Goal: Find specific page/section: Find specific page/section

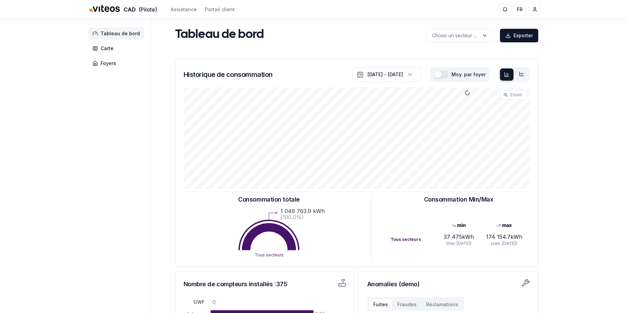
click at [109, 41] on nav "Tableau de bord Carte Foyers" at bounding box center [117, 48] width 58 height 42
click at [109, 46] on span "Carte" at bounding box center [107, 48] width 13 height 7
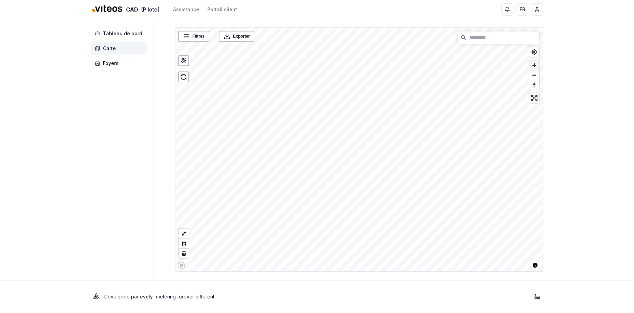
click at [535, 64] on span "Zoom in" at bounding box center [534, 65] width 10 height 10
click at [432, 23] on main "Filtres © Mapbox © OpenStreetMap Improve this map Exporter" at bounding box center [359, 149] width 368 height 261
click at [531, 72] on span "Zoom out" at bounding box center [534, 74] width 10 height 9
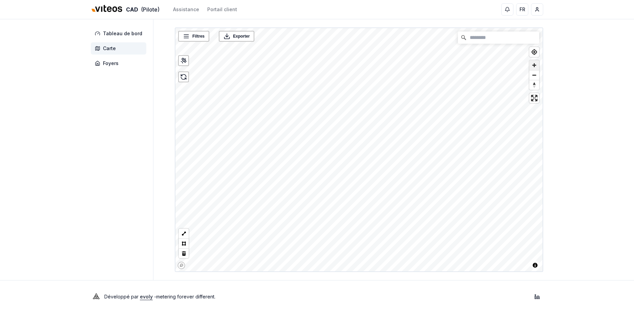
click at [535, 67] on span "Zoom in" at bounding box center [534, 65] width 10 height 10
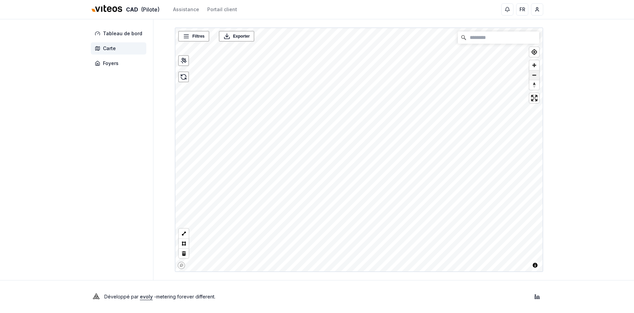
click at [536, 72] on span "Zoom out" at bounding box center [534, 74] width 10 height 9
click at [420, 96] on link "Plus de détails" at bounding box center [419, 99] width 28 height 7
